Goal: Task Accomplishment & Management: Manage account settings

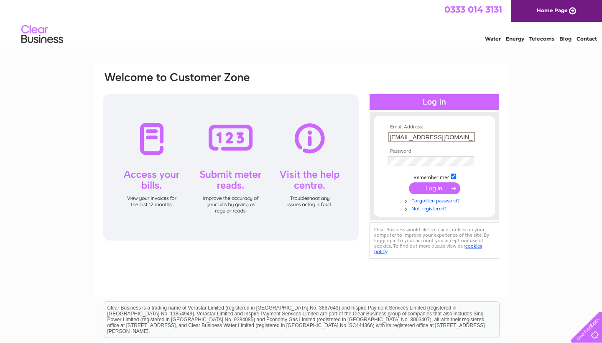
type input "mspencerjewellery@outlook.com"
click at [380, 49] on html "0333 014 3131 Home Page Water Energy Telecoms Blog Contact" at bounding box center [301, 24] width 602 height 49
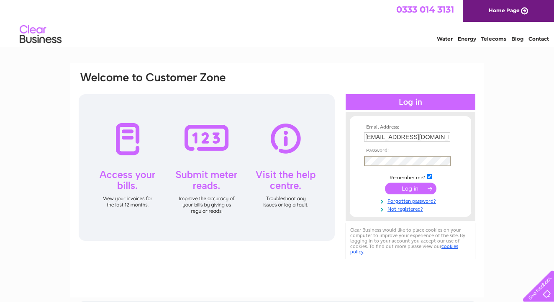
click at [413, 187] on input "submit" at bounding box center [410, 188] width 51 height 12
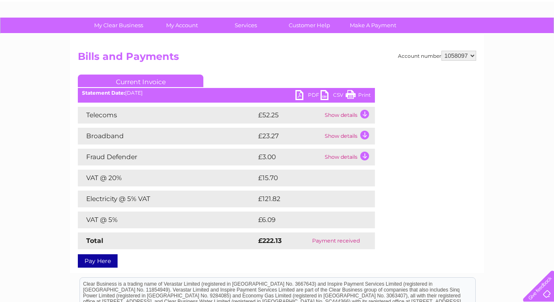
scroll to position [46, 0]
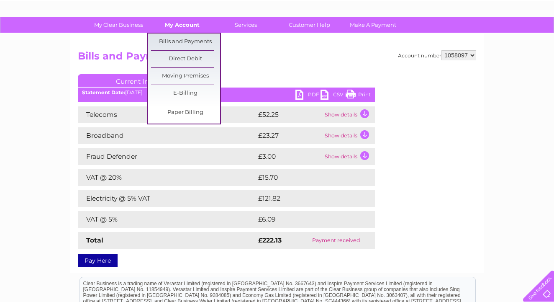
click at [187, 23] on link "My Account" at bounding box center [182, 24] width 69 height 15
click at [187, 41] on link "Bills and Payments" at bounding box center [185, 41] width 69 height 17
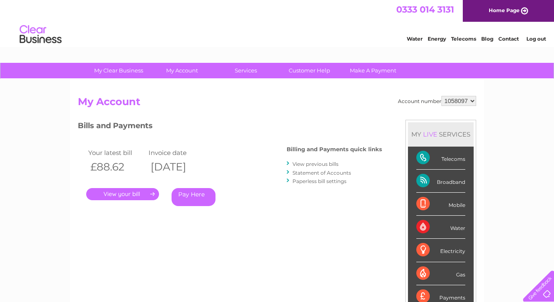
click at [132, 192] on link "." at bounding box center [122, 194] width 73 height 12
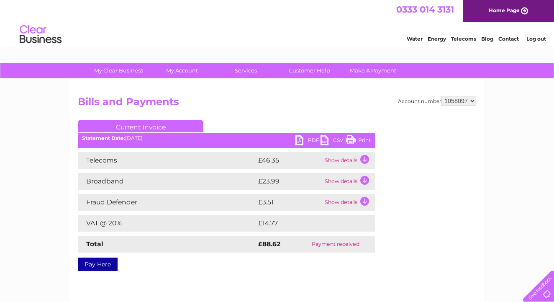
click at [365, 159] on td "Show details" at bounding box center [349, 160] width 52 height 17
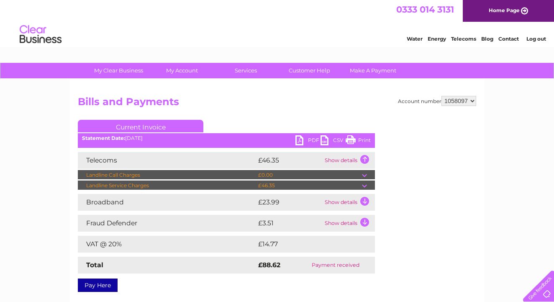
click at [366, 201] on td "Show details" at bounding box center [349, 202] width 52 height 17
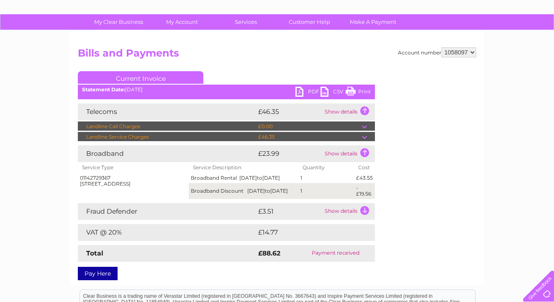
scroll to position [53, 0]
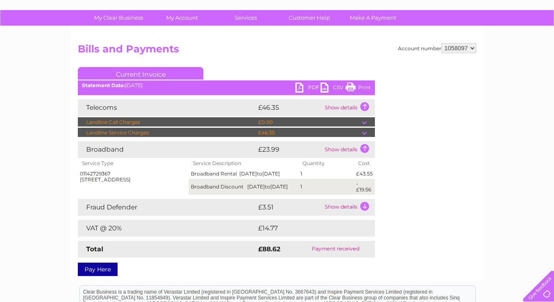
click at [365, 132] on td at bounding box center [368, 133] width 13 height 10
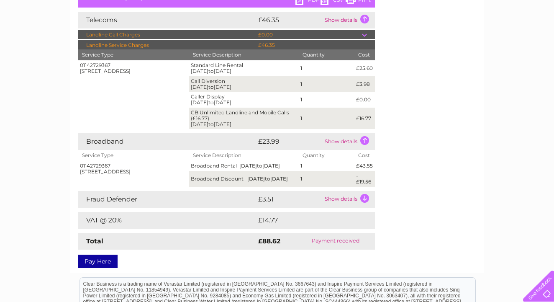
scroll to position [144, 0]
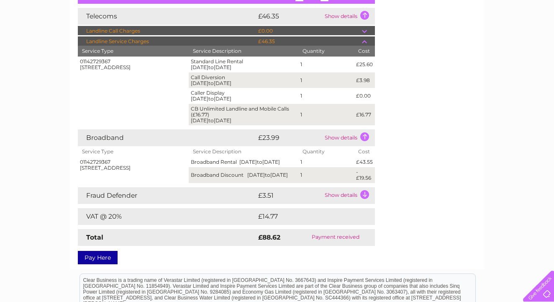
click at [364, 195] on td "Show details" at bounding box center [349, 195] width 52 height 17
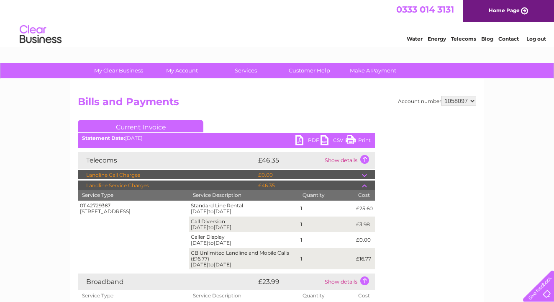
scroll to position [0, 0]
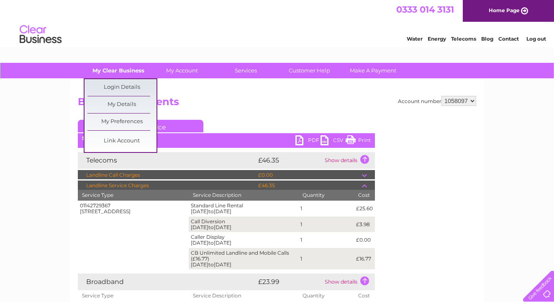
click at [135, 67] on link "My Clear Business" at bounding box center [118, 70] width 69 height 15
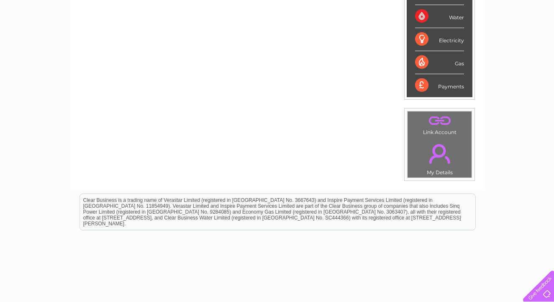
scroll to position [208, 0]
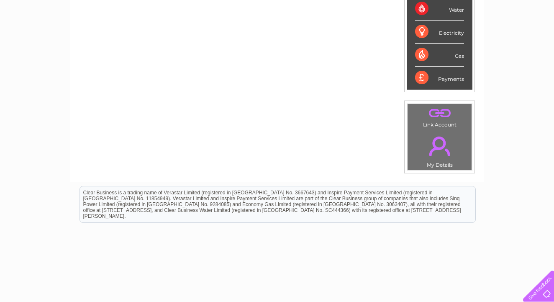
click at [441, 148] on link "." at bounding box center [440, 145] width 60 height 29
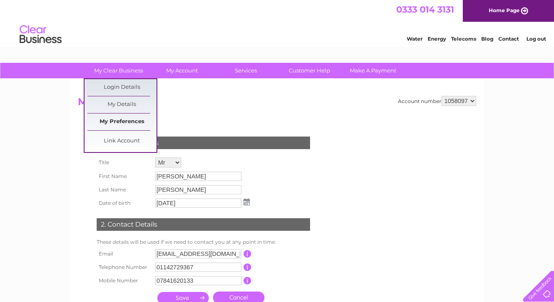
click at [121, 123] on link "My Preferences" at bounding box center [121, 121] width 69 height 17
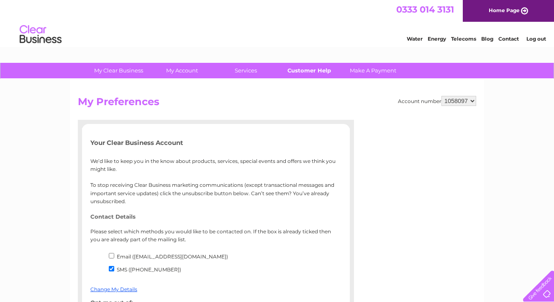
click at [306, 74] on link "Customer Help" at bounding box center [309, 70] width 69 height 15
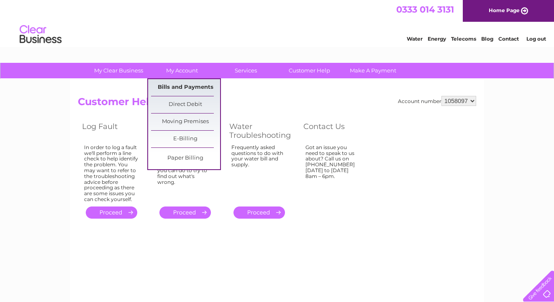
click at [184, 85] on link "Bills and Payments" at bounding box center [185, 87] width 69 height 17
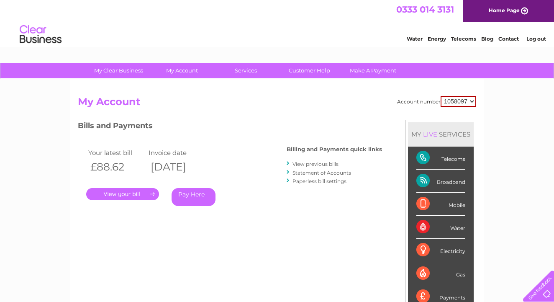
click at [137, 194] on link "." at bounding box center [122, 194] width 73 height 12
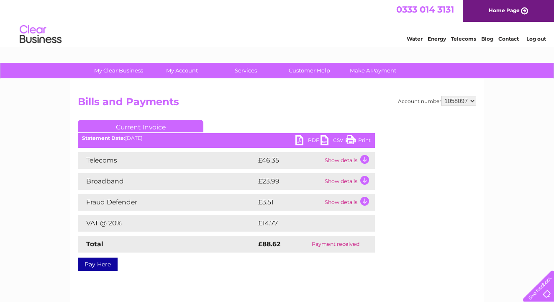
click at [363, 159] on td "Show details" at bounding box center [349, 160] width 52 height 17
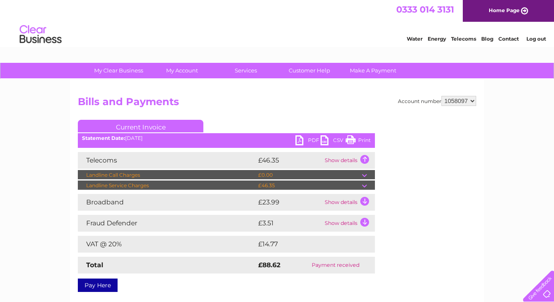
click at [364, 186] on td at bounding box center [368, 185] width 13 height 10
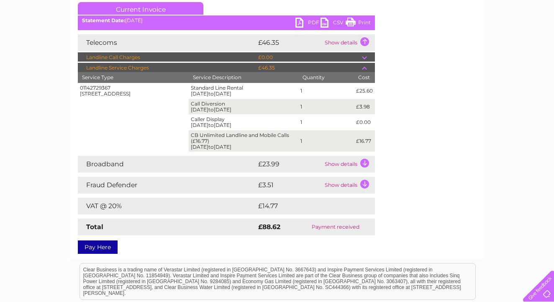
scroll to position [123, 0]
